Goal: Information Seeking & Learning: Learn about a topic

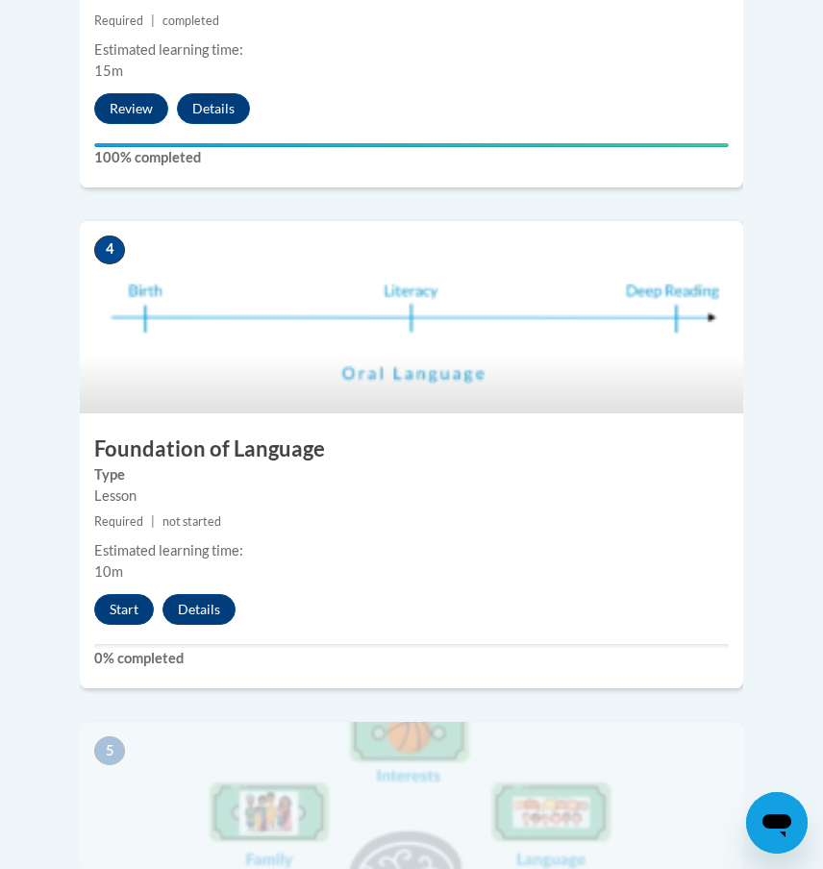
scroll to position [2072, 0]
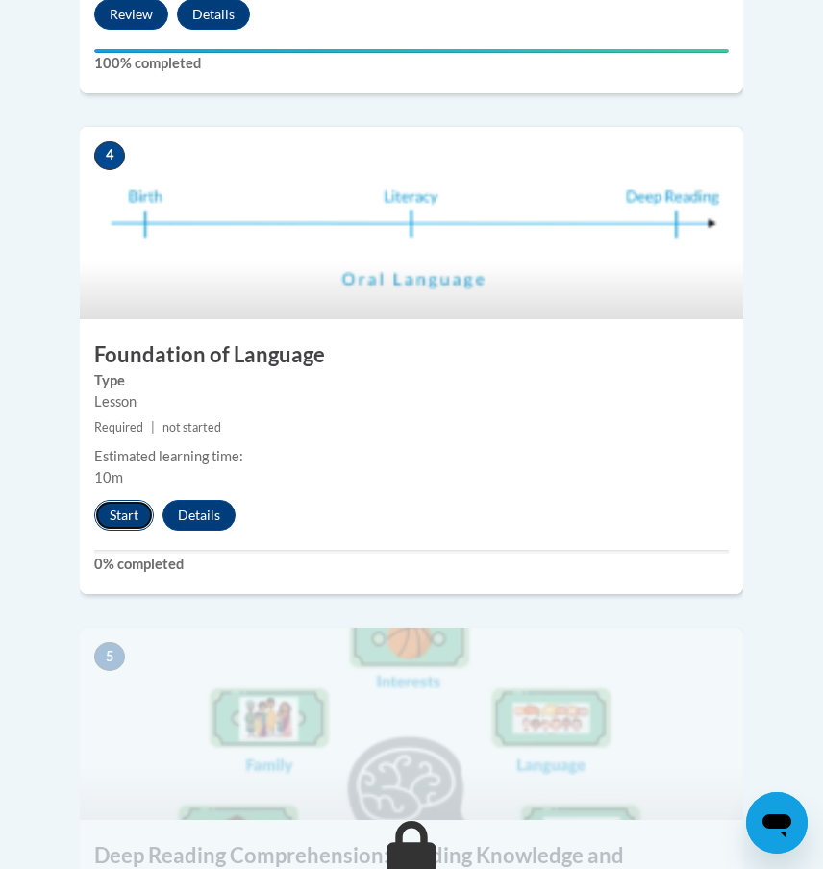
click at [150, 500] on button "Start" at bounding box center [124, 515] width 60 height 31
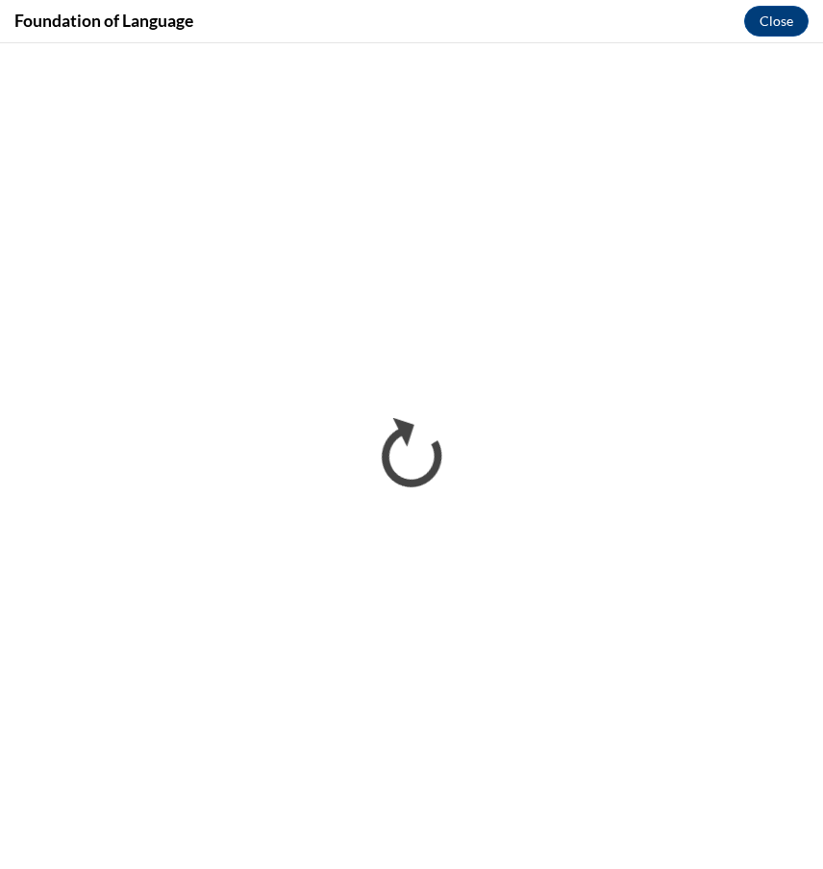
scroll to position [0, 0]
